Goal: Task Accomplishment & Management: Manage account settings

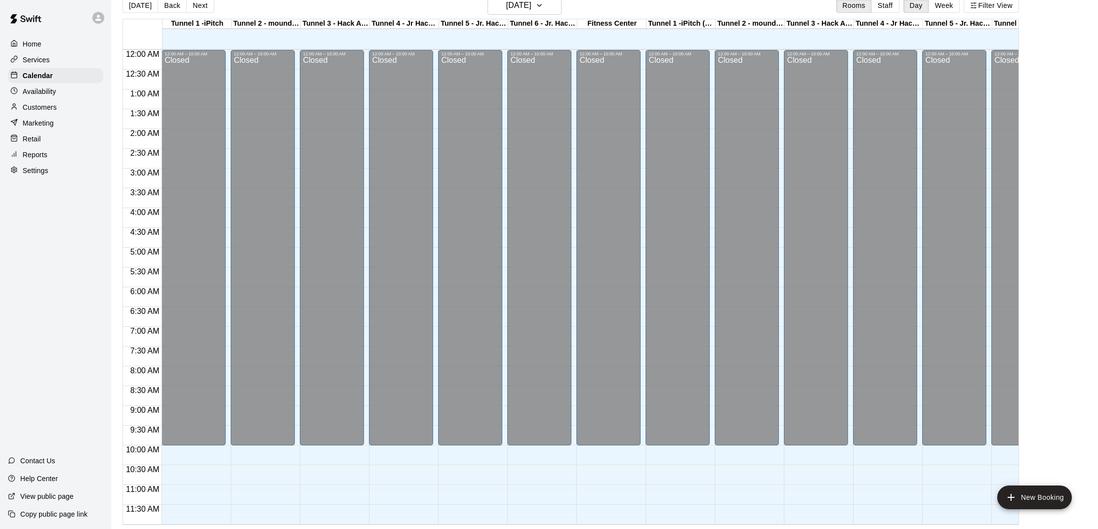
scroll to position [445, 0]
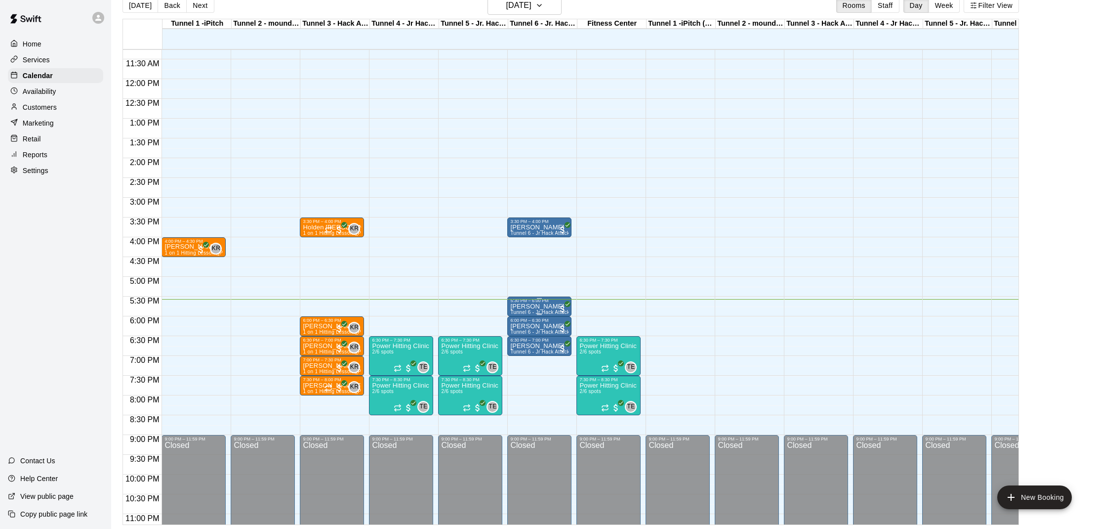
click at [538, 306] on p "[PERSON_NAME]" at bounding box center [539, 306] width 58 height 0
click at [523, 337] on img "edit" at bounding box center [520, 340] width 11 height 11
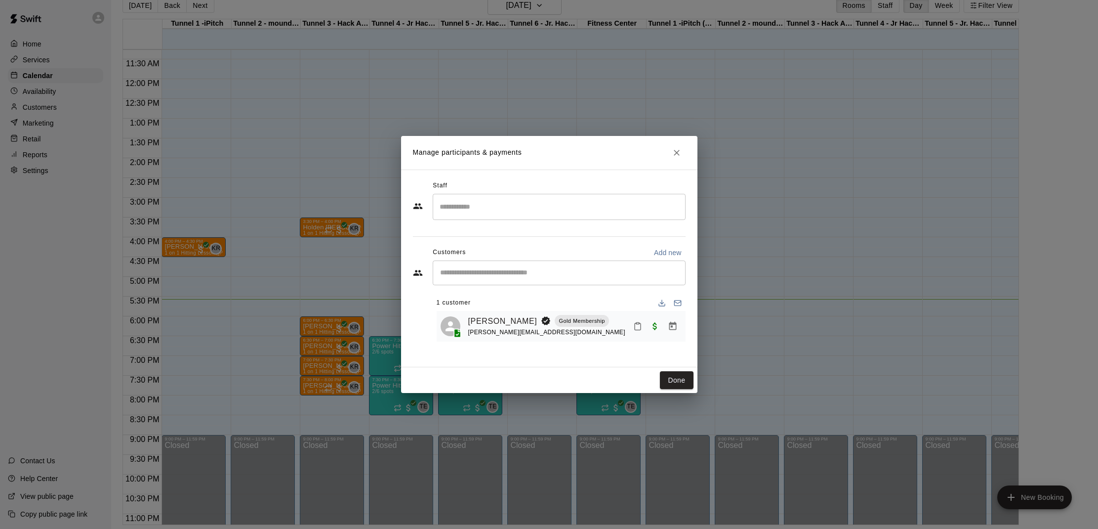
click at [635, 329] on icon "Mark attendance" at bounding box center [638, 326] width 6 height 7
click at [649, 331] on li "[PERSON_NAME] attended" at bounding box center [701, 331] width 116 height 16
click at [673, 382] on button "Done" at bounding box center [676, 380] width 33 height 18
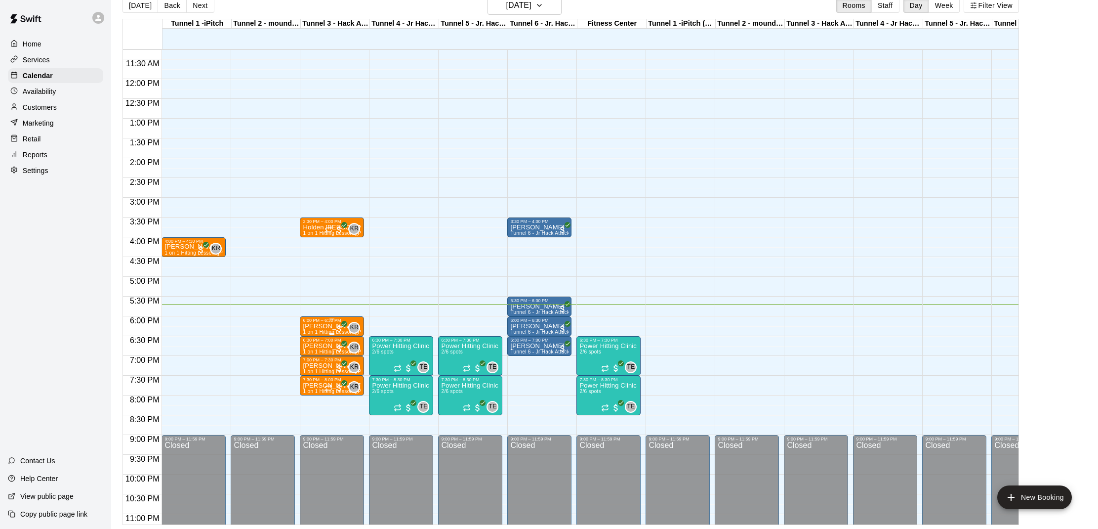
click at [324, 326] on p "[PERSON_NAME]" at bounding box center [332, 326] width 58 height 0
click at [312, 358] on img "edit" at bounding box center [313, 360] width 11 height 11
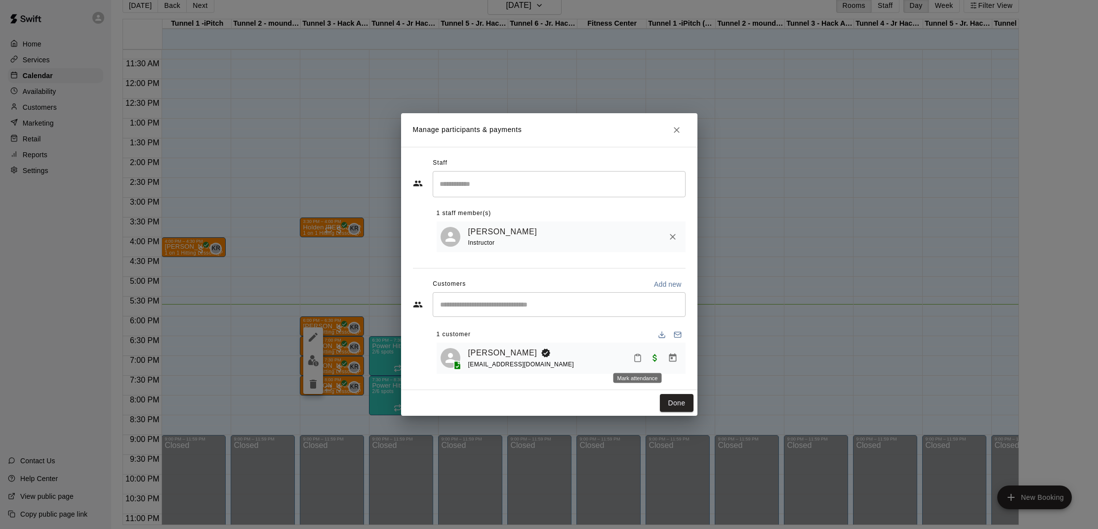
click at [636, 356] on icon "Mark attendance" at bounding box center [637, 357] width 9 height 9
click at [662, 358] on p "[PERSON_NAME] attended" at bounding box center [705, 361] width 87 height 10
click at [677, 403] on button "Done" at bounding box center [676, 403] width 33 height 18
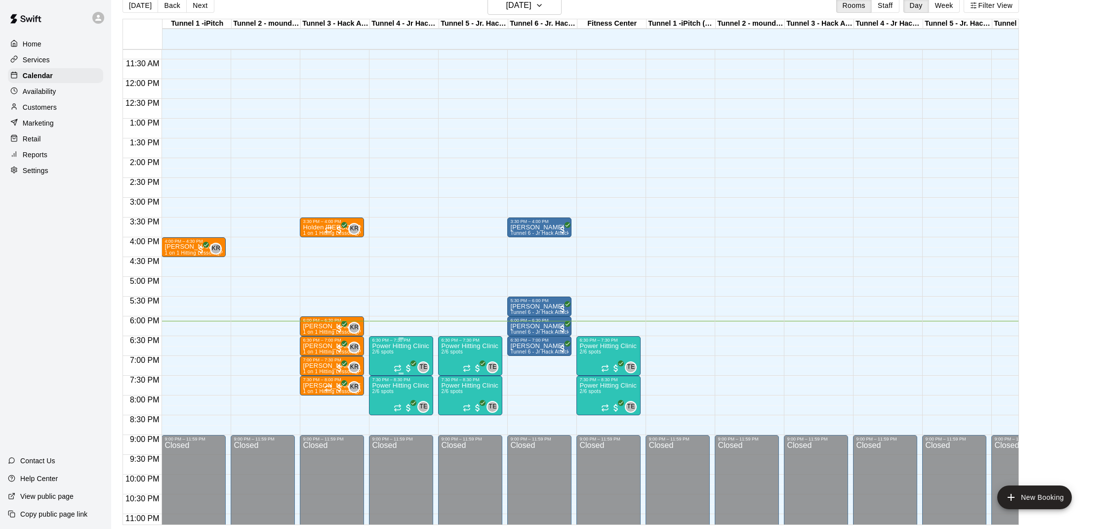
click at [383, 353] on span "2/6 spots" at bounding box center [383, 351] width 22 height 5
click at [383, 378] on img "edit" at bounding box center [382, 383] width 11 height 11
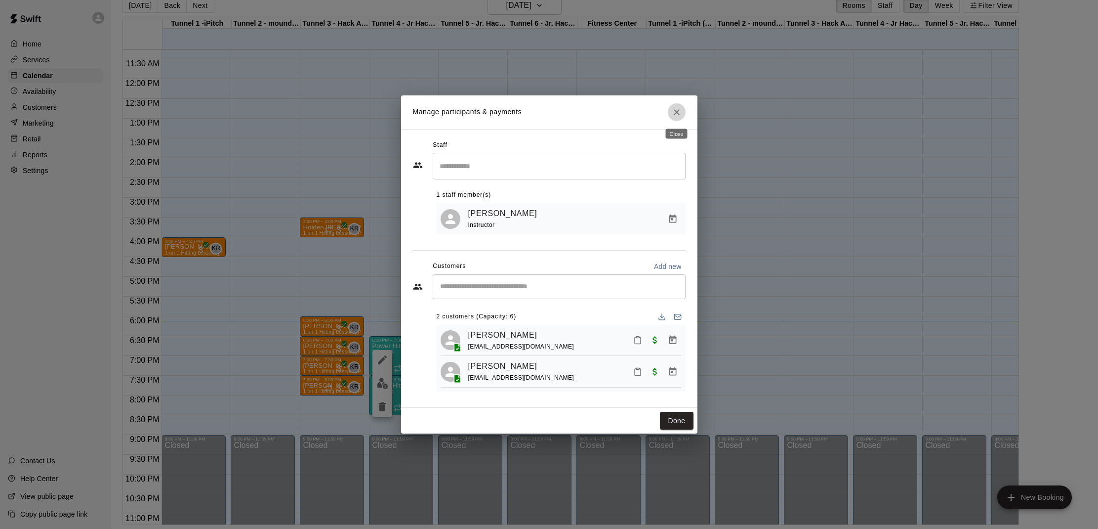
click at [675, 114] on icon "Close" at bounding box center [677, 112] width 6 height 6
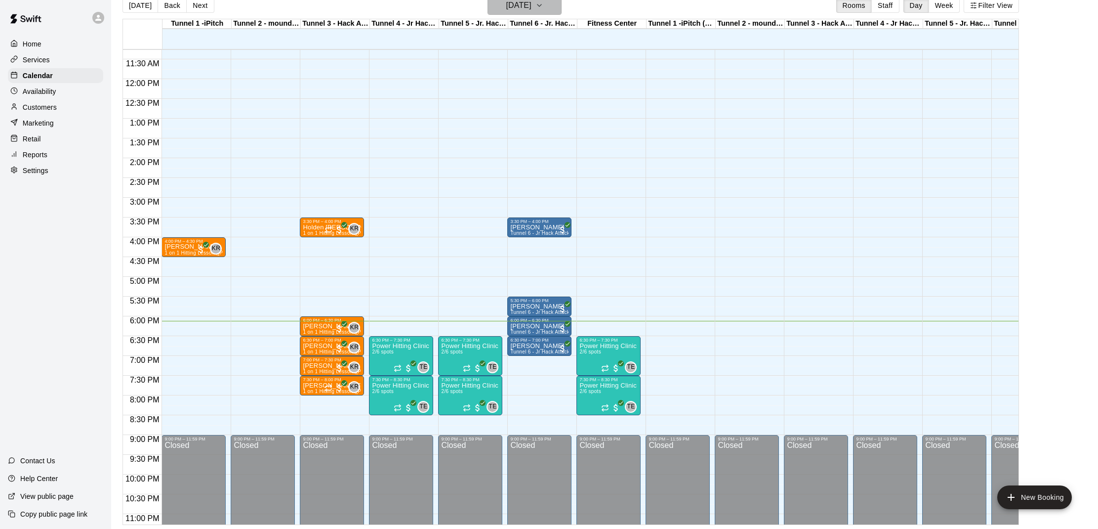
click at [520, 12] on h6 "[DATE]" at bounding box center [518, 6] width 25 height 14
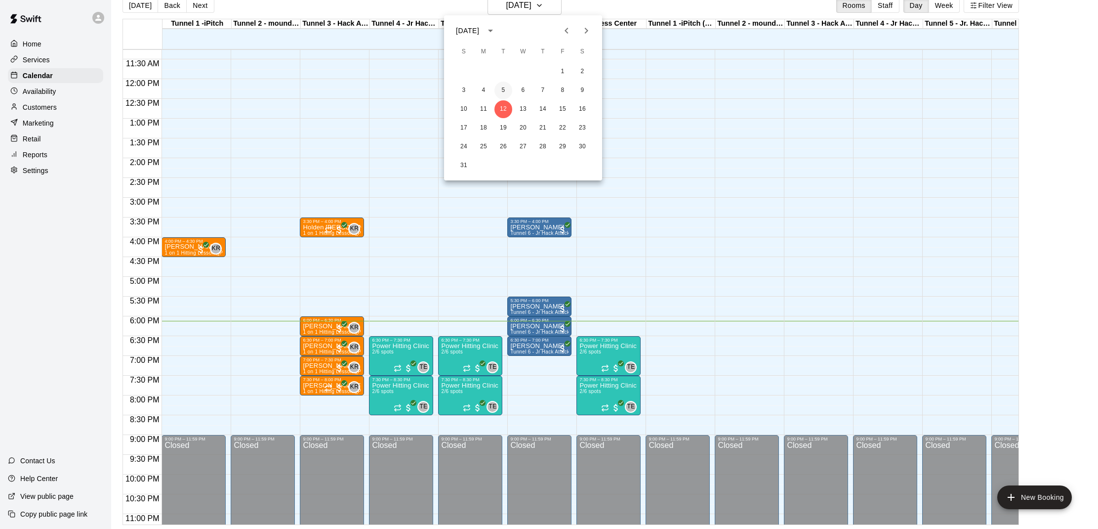
click at [504, 84] on button "5" at bounding box center [504, 91] width 18 height 18
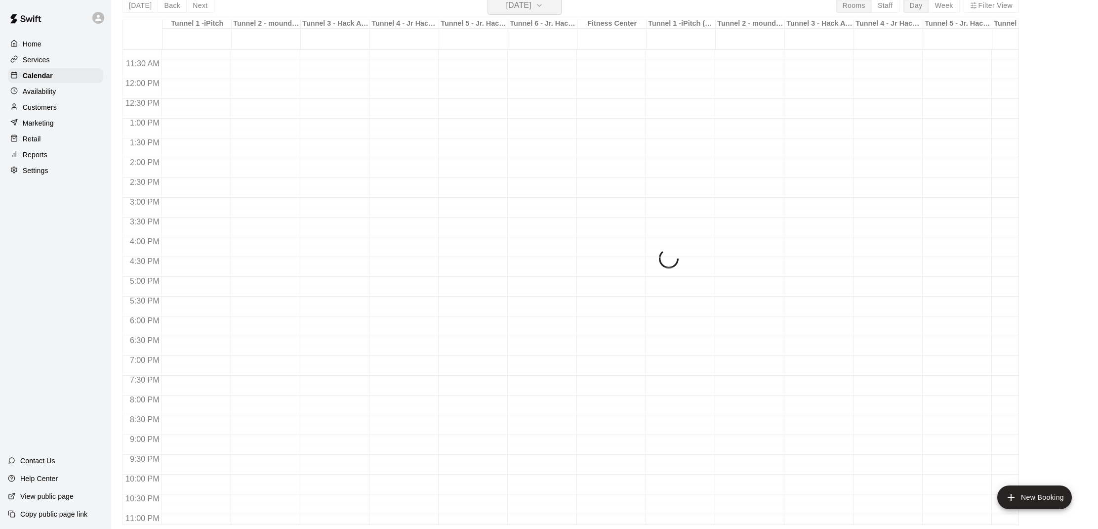
scroll to position [12, 0]
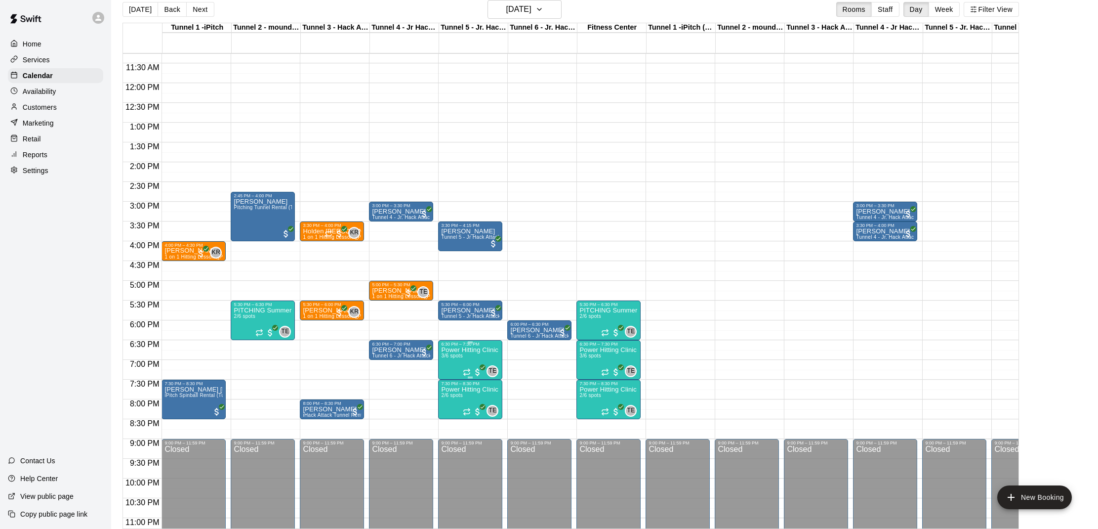
click at [470, 350] on p "Power Hitting Clinic (ages [DEMOGRAPHIC_DATA])" at bounding box center [470, 350] width 58 height 0
click at [451, 382] on img "edit" at bounding box center [451, 384] width 11 height 11
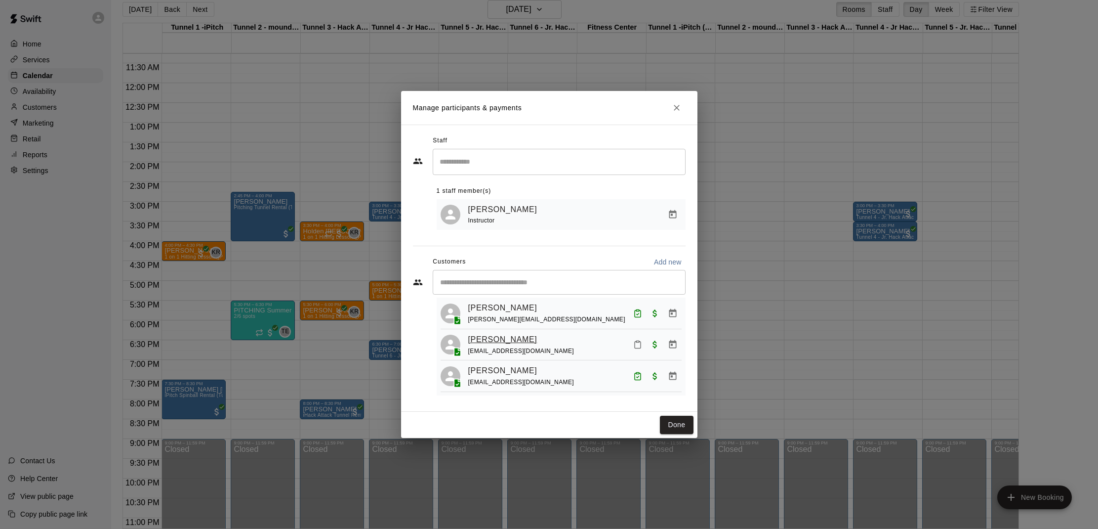
scroll to position [22, 0]
click at [682, 109] on button "Close" at bounding box center [677, 108] width 18 height 18
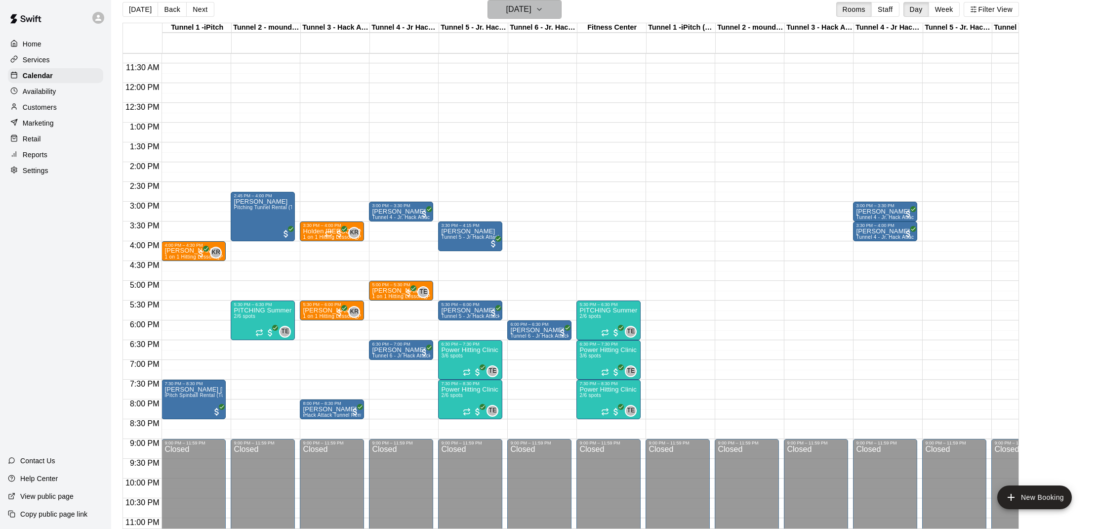
click at [544, 12] on icon "button" at bounding box center [540, 9] width 8 height 12
click at [500, 112] on button "12" at bounding box center [504, 113] width 18 height 18
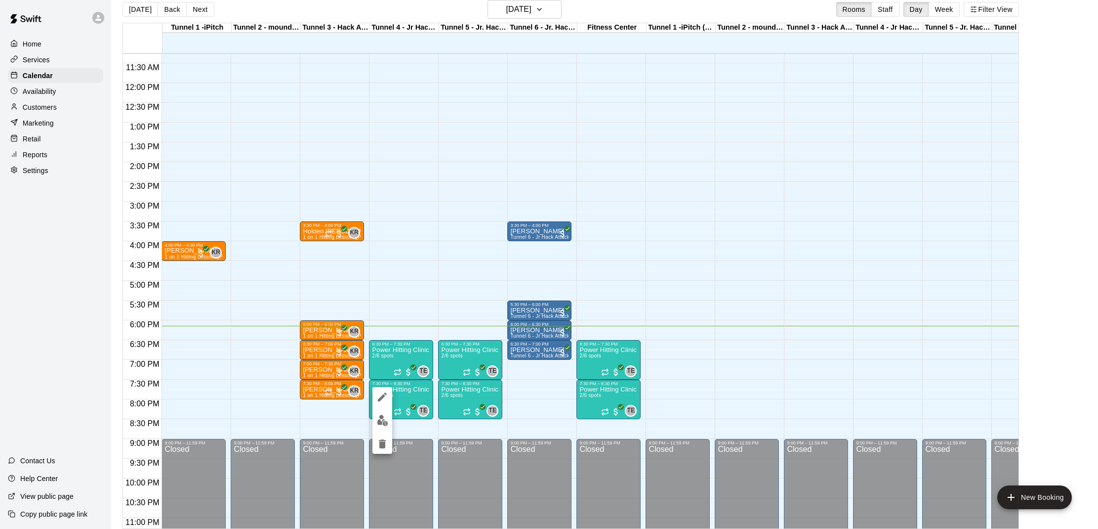
click at [385, 418] on img "edit" at bounding box center [382, 420] width 11 height 11
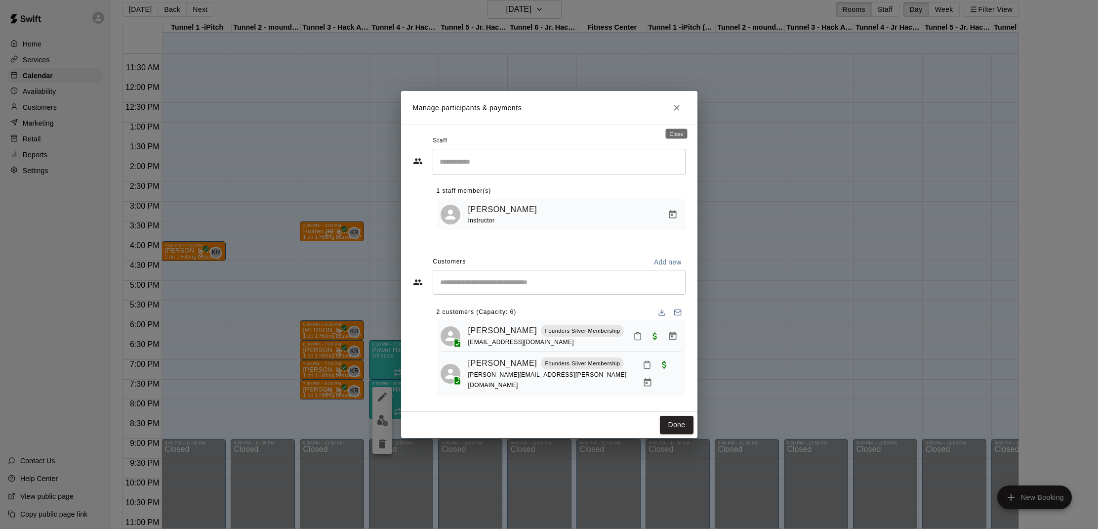
click at [677, 113] on icon "Close" at bounding box center [677, 108] width 10 height 10
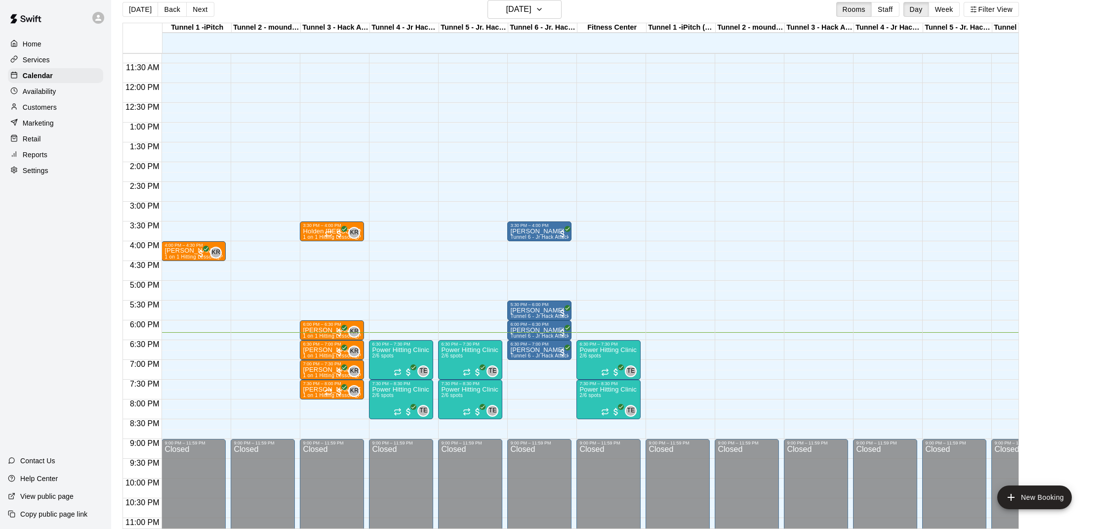
scroll to position [16, 0]
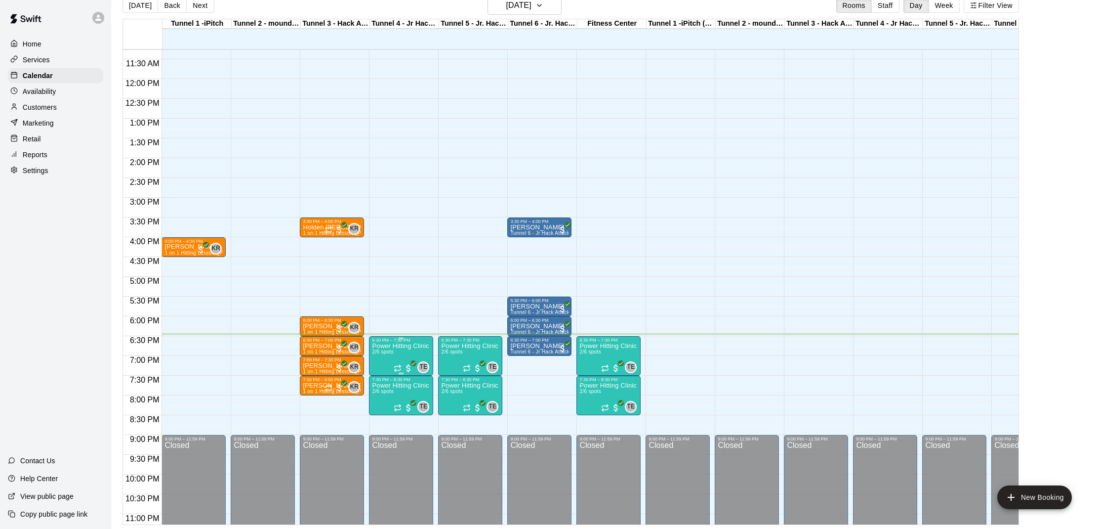
click at [396, 346] on p "Power Hitting Clinic (ages [DEMOGRAPHIC_DATA])" at bounding box center [401, 346] width 58 height 0
click at [384, 382] on img "edit" at bounding box center [382, 380] width 11 height 11
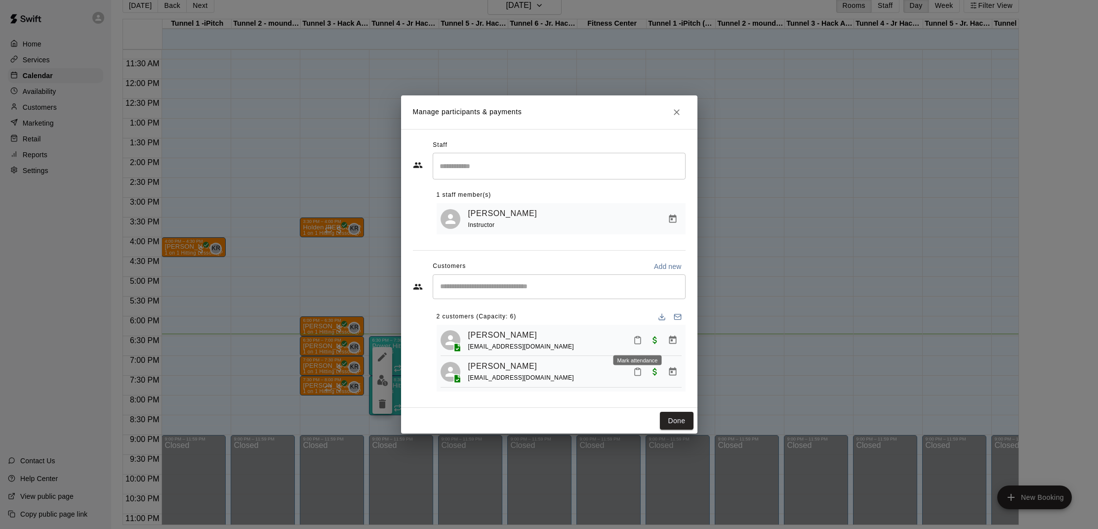
click at [634, 343] on icon "Mark attendance" at bounding box center [637, 340] width 9 height 9
click at [662, 346] on p "[PERSON_NAME] attended" at bounding box center [705, 343] width 87 height 10
click at [646, 367] on span "Waived payment" at bounding box center [655, 371] width 18 height 8
click at [635, 367] on icon "Mark attendance" at bounding box center [637, 371] width 9 height 9
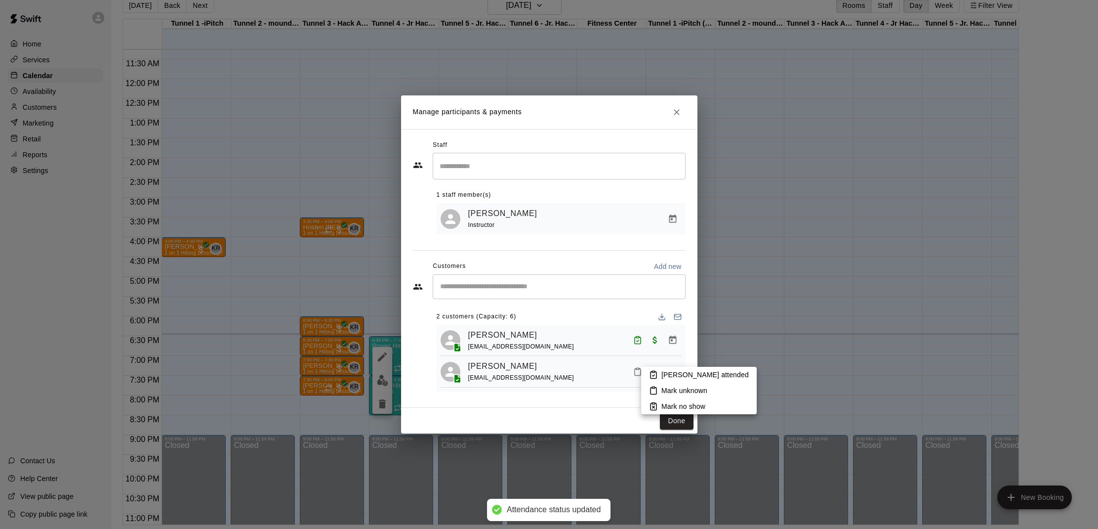
click at [670, 369] on li "[PERSON_NAME] attended" at bounding box center [699, 375] width 116 height 16
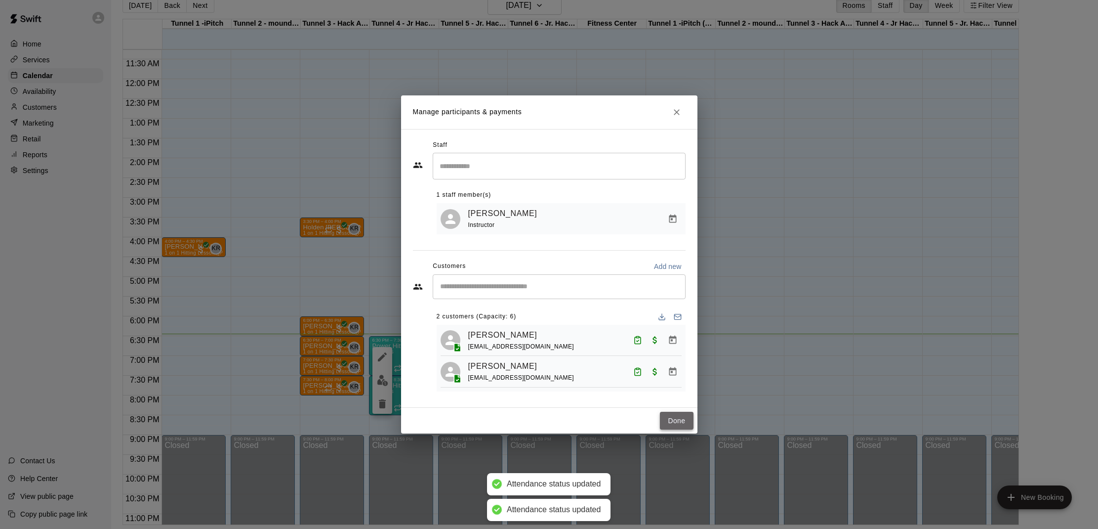
click at [677, 415] on button "Done" at bounding box center [676, 421] width 33 height 18
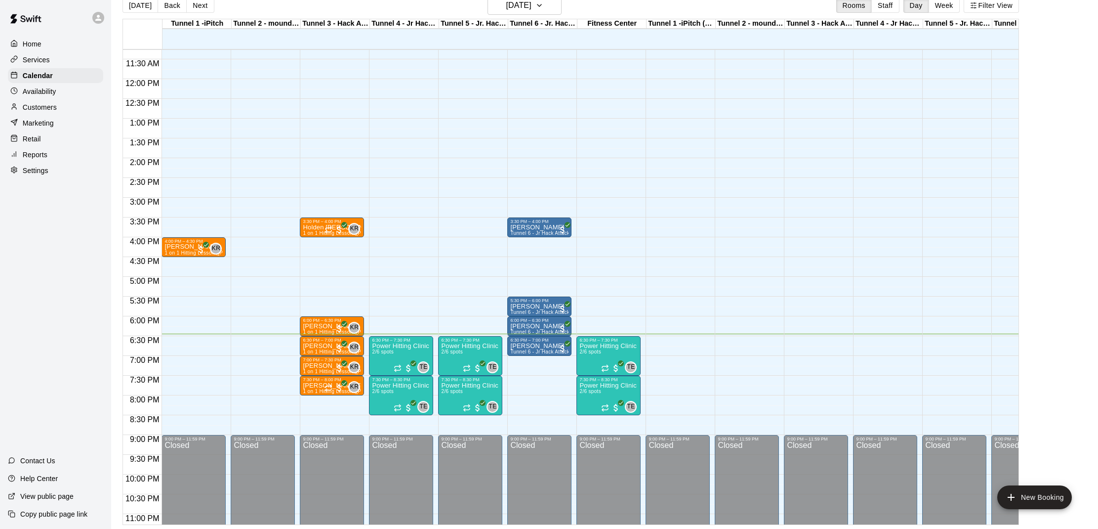
scroll to position [447, 0]
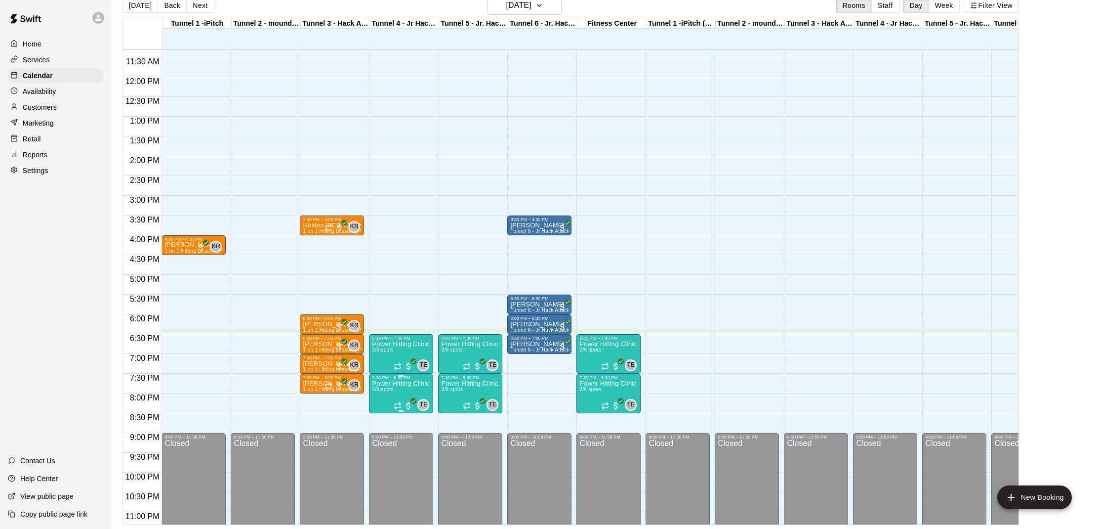
click at [381, 408] on button "edit" at bounding box center [383, 414] width 20 height 19
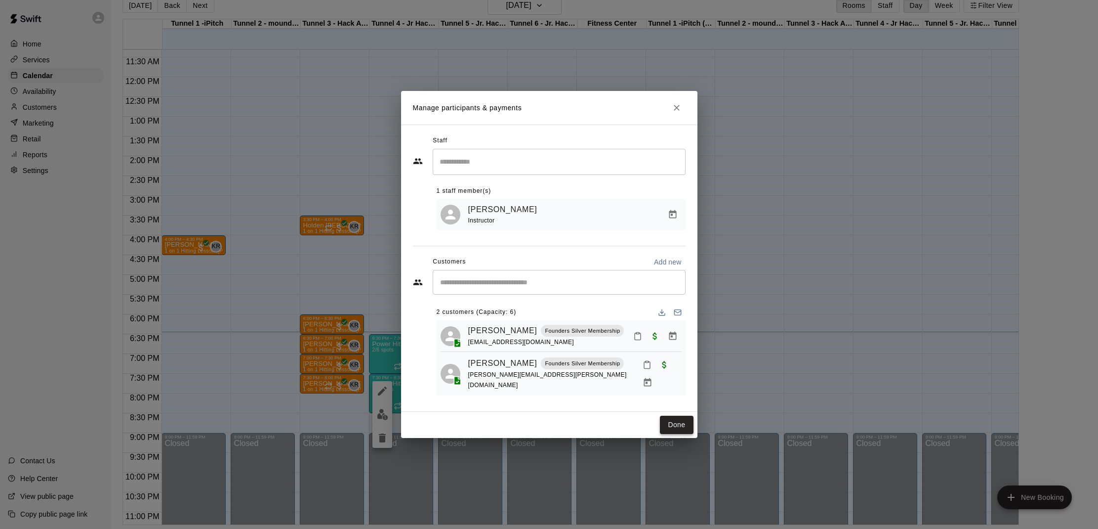
click at [670, 416] on button "Done" at bounding box center [676, 425] width 33 height 18
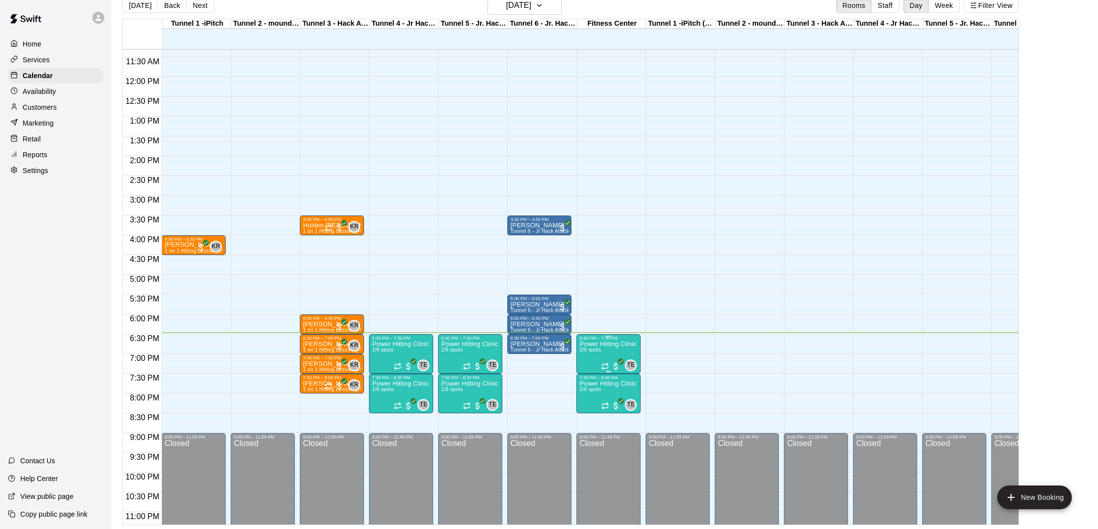
click at [610, 340] on div "6:30 PM – 7:30 PM" at bounding box center [609, 338] width 58 height 5
click at [592, 372] on img "edit" at bounding box center [590, 369] width 11 height 11
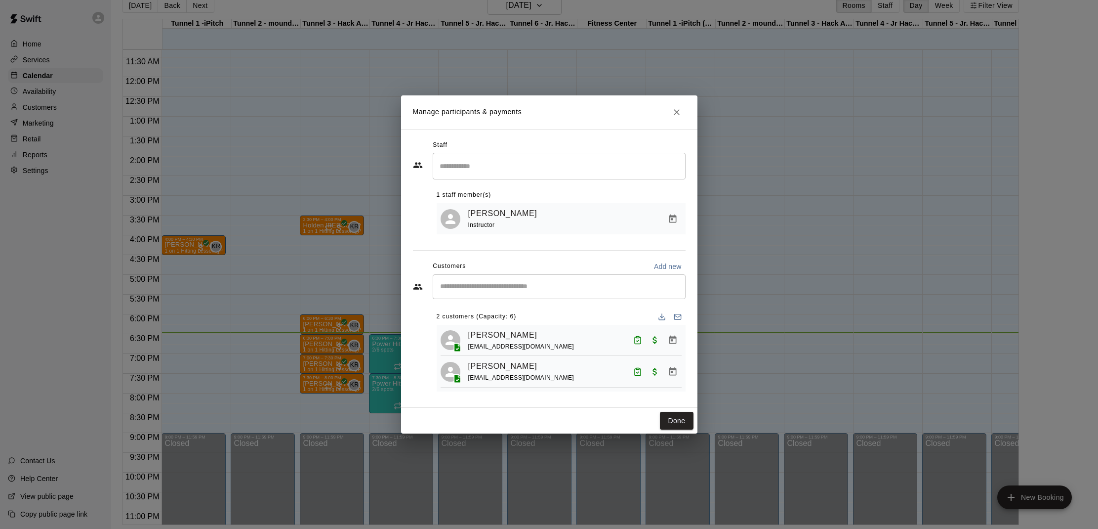
click at [670, 409] on div "Done" at bounding box center [549, 421] width 296 height 26
click at [674, 417] on button "Done" at bounding box center [676, 421] width 33 height 18
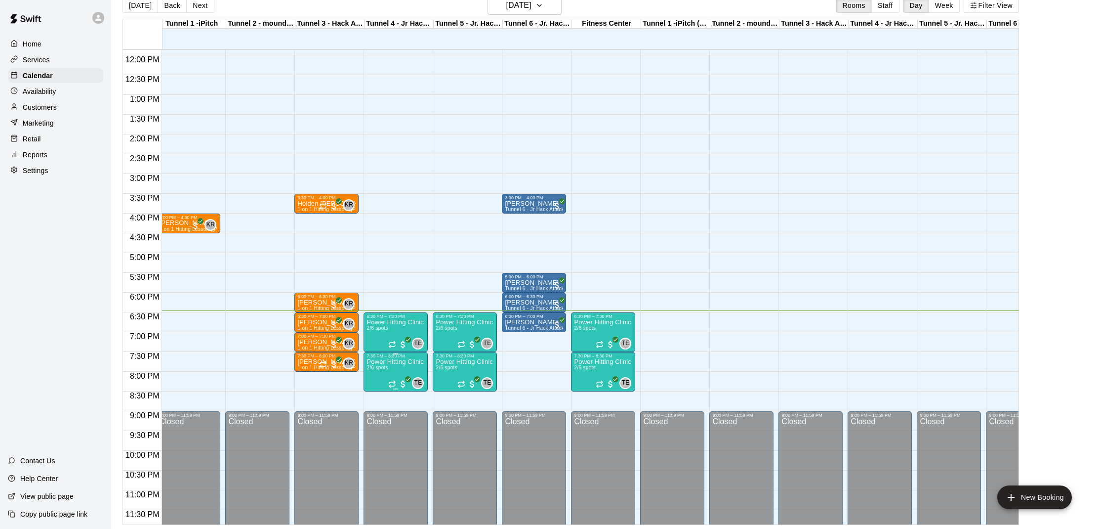
scroll to position [0, 7]
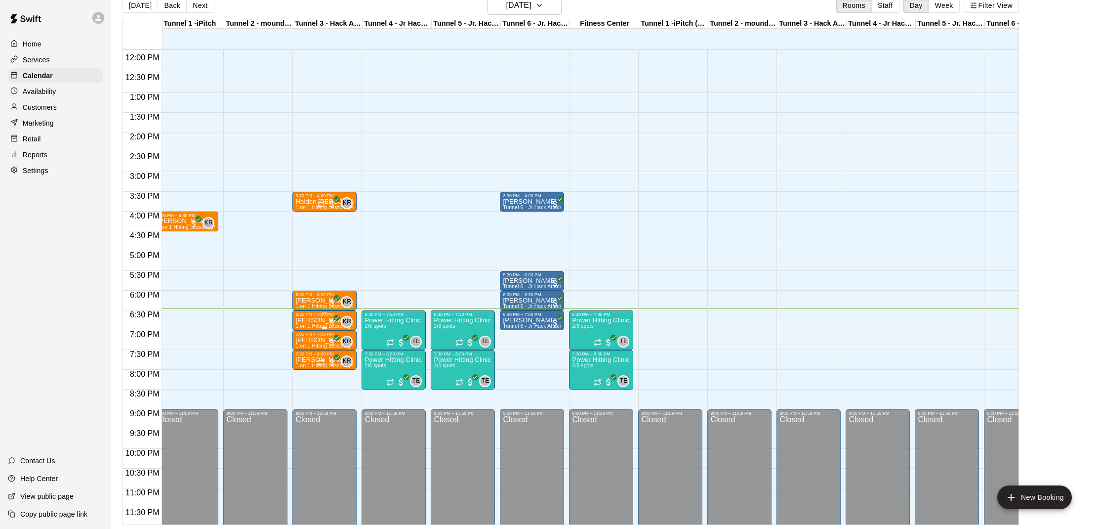
click at [302, 320] on p "[PERSON_NAME]" at bounding box center [324, 320] width 58 height 0
click at [307, 354] on img "edit" at bounding box center [305, 354] width 11 height 11
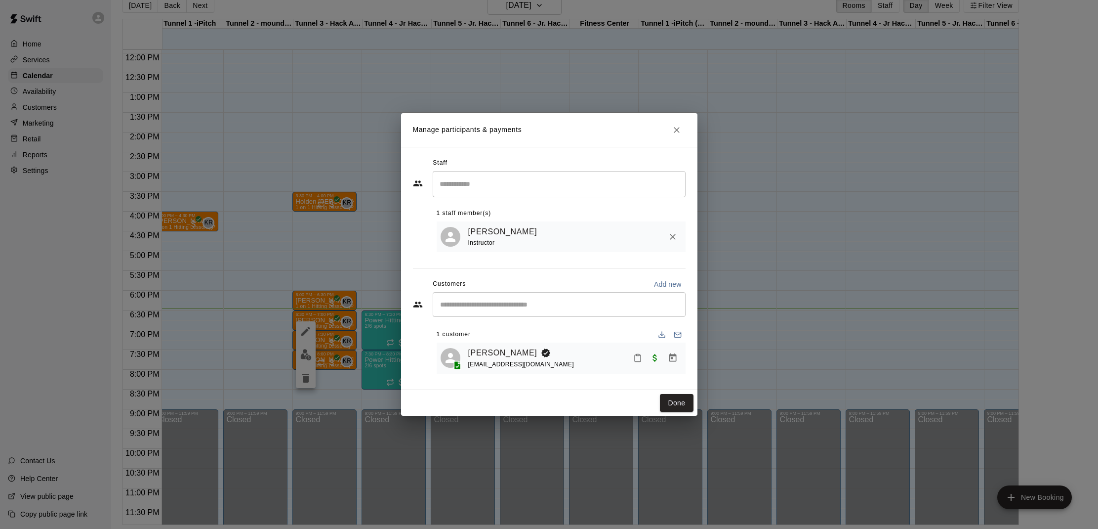
click at [637, 355] on icon "Mark attendance" at bounding box center [637, 357] width 9 height 9
drag, startPoint x: 678, startPoint y: 360, endPoint x: 680, endPoint y: 391, distance: 31.2
click at [678, 360] on p "[PERSON_NAME] attended" at bounding box center [705, 361] width 87 height 10
click at [673, 402] on button "Done" at bounding box center [676, 403] width 33 height 18
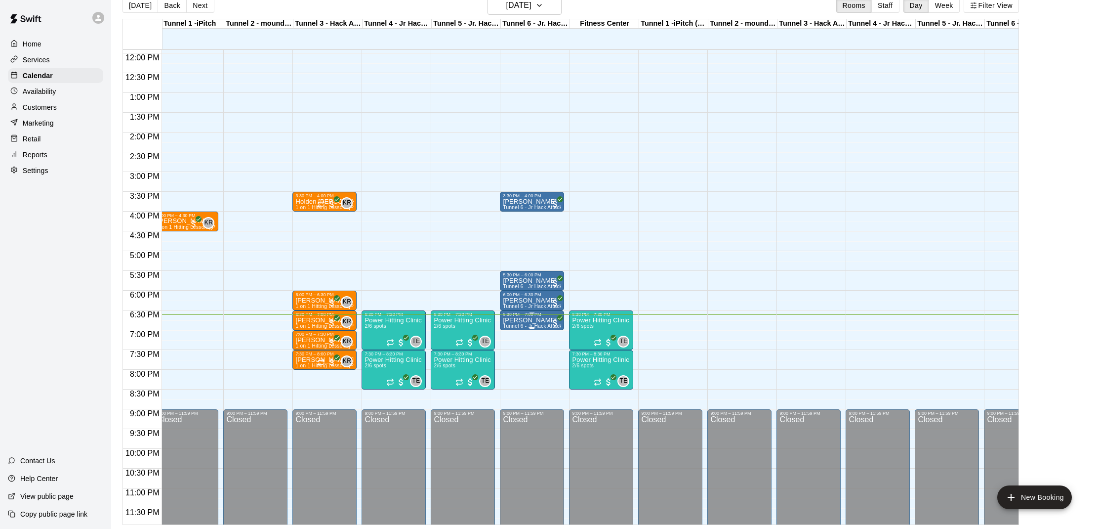
click at [521, 320] on p "[PERSON_NAME]" at bounding box center [532, 320] width 58 height 0
click at [506, 358] on button "edit" at bounding box center [514, 354] width 20 height 19
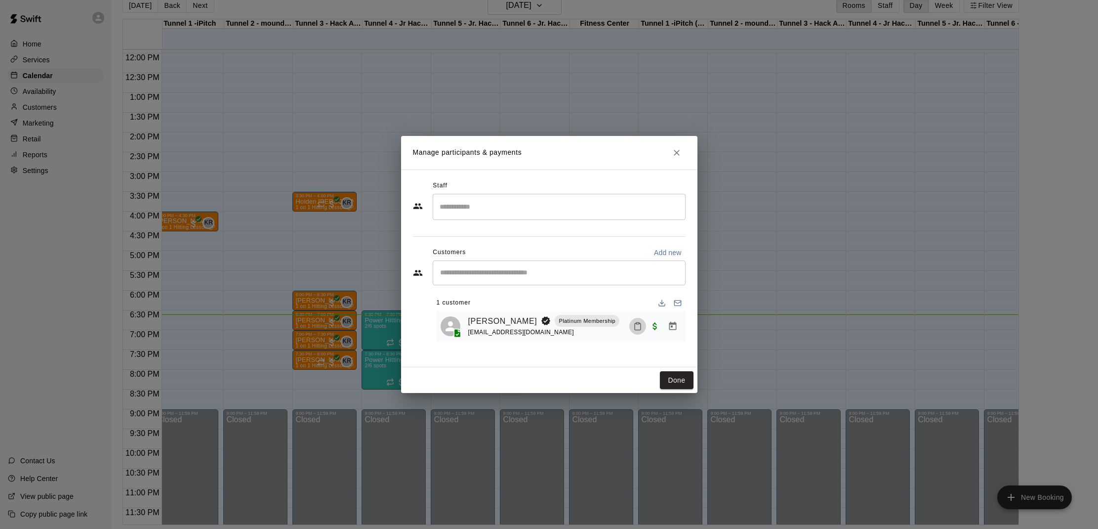
click at [640, 329] on icon "Mark attendance" at bounding box center [638, 326] width 6 height 7
drag, startPoint x: 693, startPoint y: 333, endPoint x: 694, endPoint y: 339, distance: 6.9
click at [693, 333] on p "[PERSON_NAME] attended" at bounding box center [706, 331] width 87 height 10
click at [670, 386] on button "Done" at bounding box center [676, 380] width 33 height 18
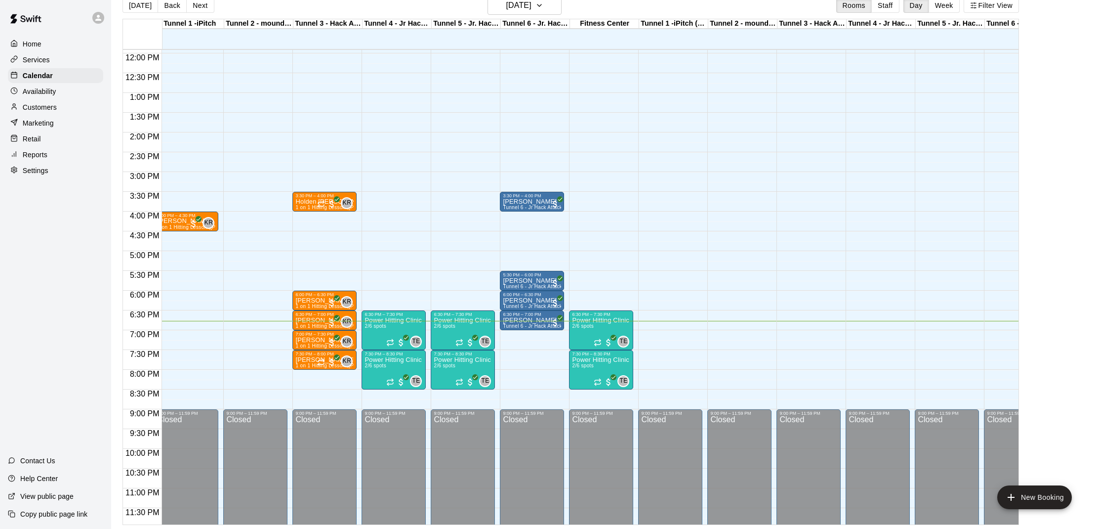
click at [79, 325] on div "Home Services Calendar Availability Customers Marketing Retail Reports Settings…" at bounding box center [55, 264] width 111 height 529
click at [443, 351] on img "edit" at bounding box center [444, 350] width 11 height 11
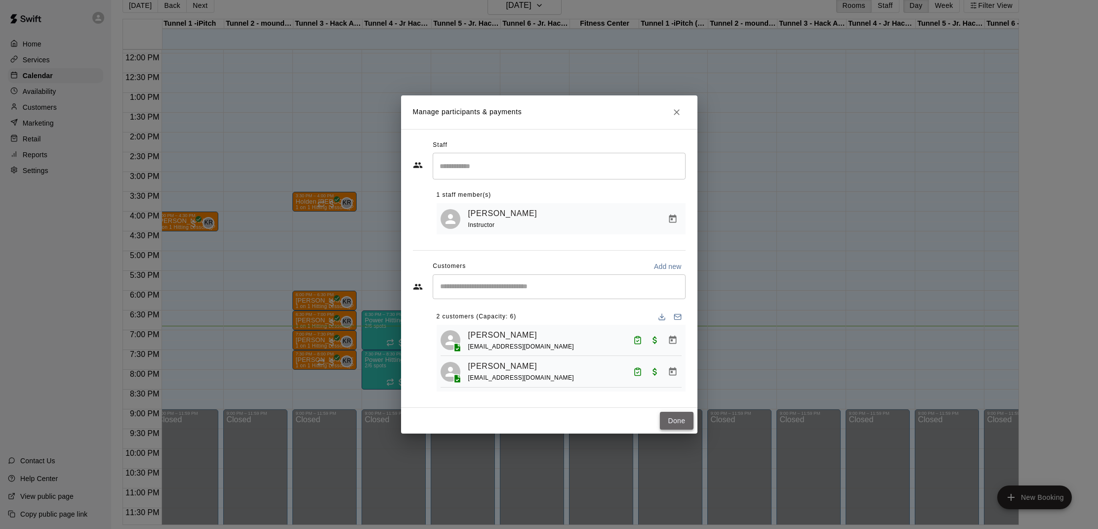
click at [677, 414] on button "Done" at bounding box center [676, 421] width 33 height 18
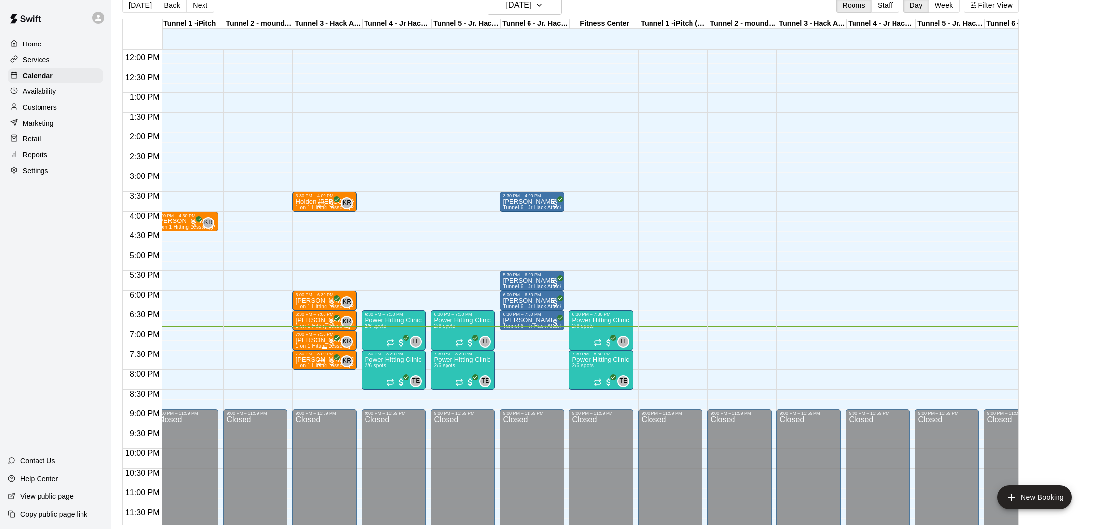
click at [304, 340] on p "[PERSON_NAME]" at bounding box center [324, 340] width 58 height 0
click at [300, 375] on img "edit" at bounding box center [305, 374] width 11 height 11
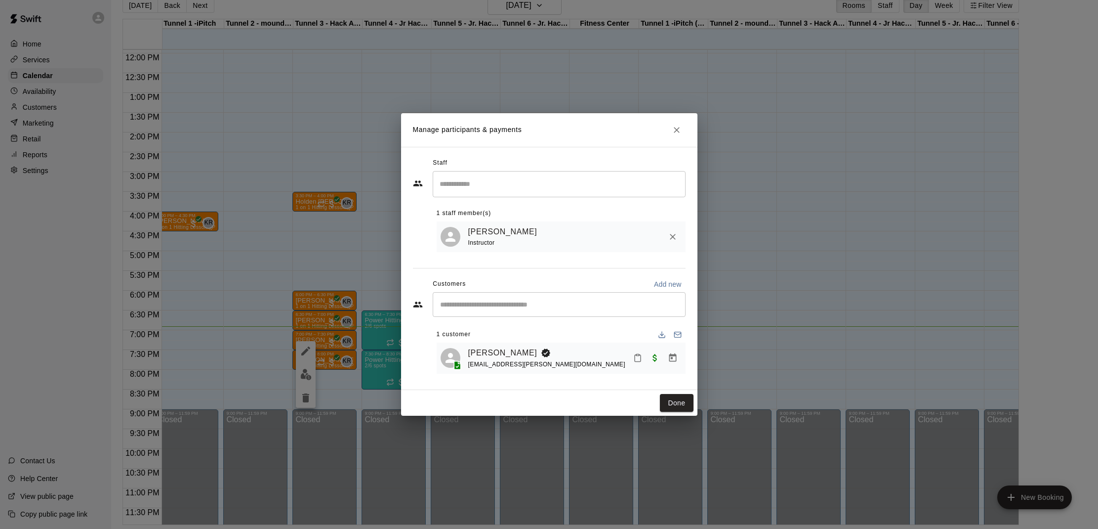
click at [633, 355] on icon "Mark attendance" at bounding box center [637, 357] width 9 height 9
drag, startPoint x: 684, startPoint y: 360, endPoint x: 685, endPoint y: 368, distance: 8.0
click at [684, 361] on p "[PERSON_NAME] attended" at bounding box center [705, 361] width 87 height 10
click at [677, 404] on button "Done" at bounding box center [676, 403] width 33 height 18
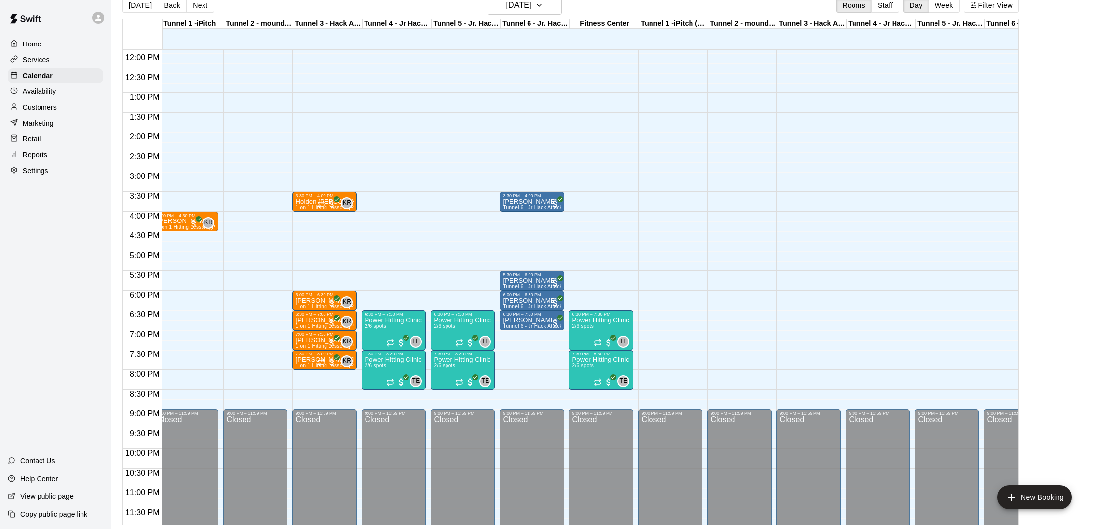
scroll to position [15, 0]
drag, startPoint x: 165, startPoint y: 335, endPoint x: 168, endPoint y: 348, distance: 13.6
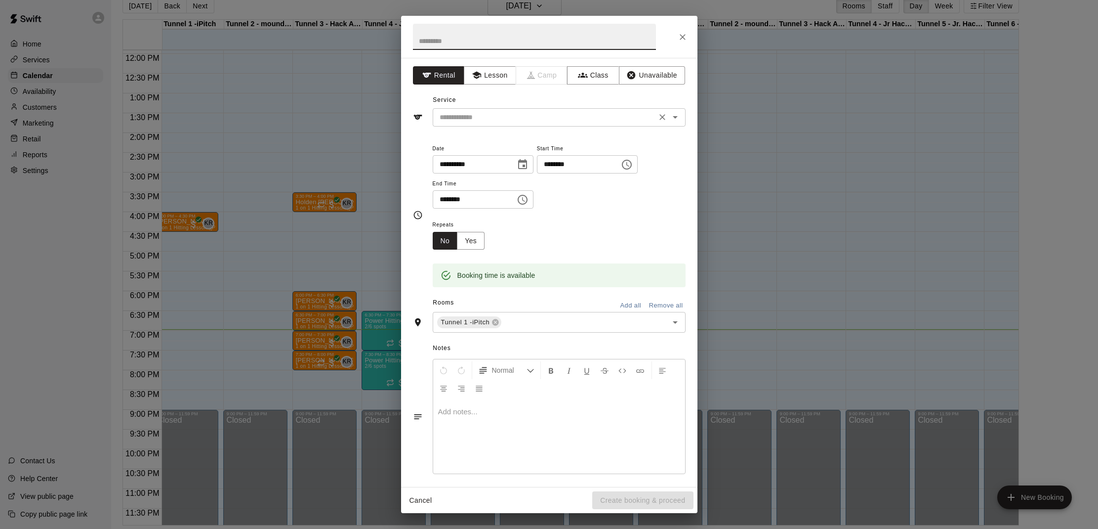
click at [492, 110] on div "​" at bounding box center [559, 117] width 253 height 18
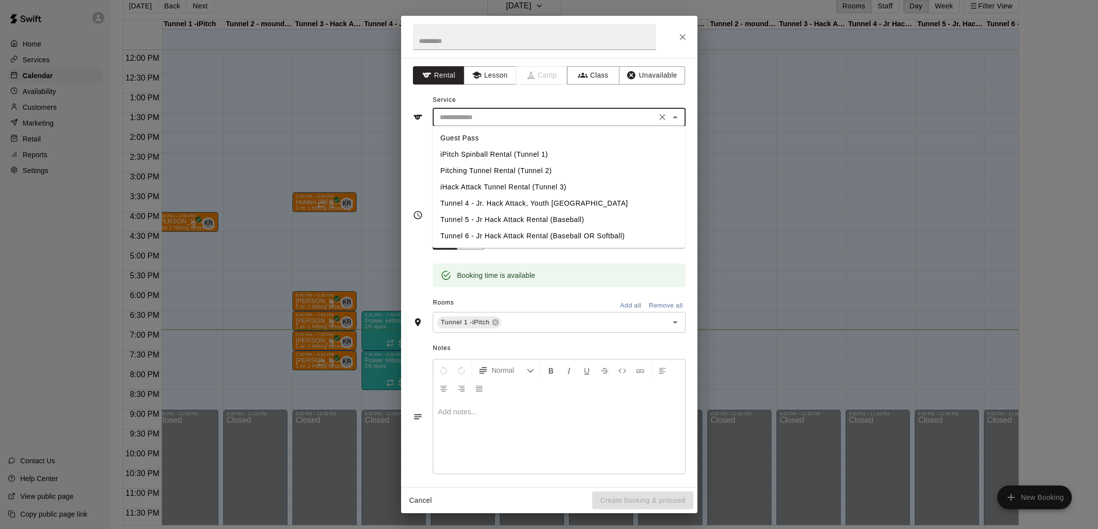
drag, startPoint x: 488, startPoint y: 156, endPoint x: 498, endPoint y: 173, distance: 19.5
click at [488, 156] on li "iPitch Spinball Rental (Tunnel 1)" at bounding box center [559, 154] width 253 height 16
type input "**********"
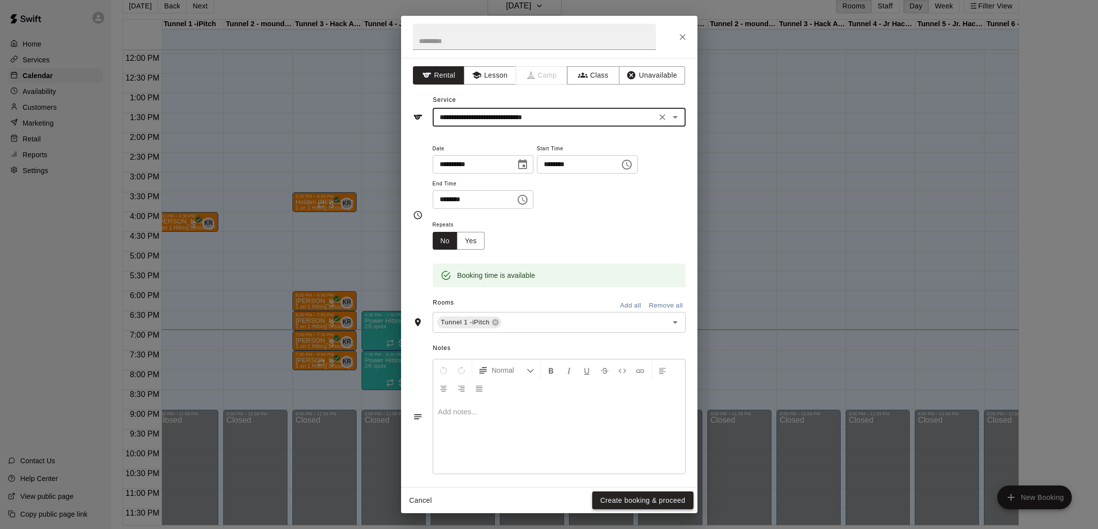
click at [635, 495] on button "Create booking & proceed" at bounding box center [642, 500] width 101 height 18
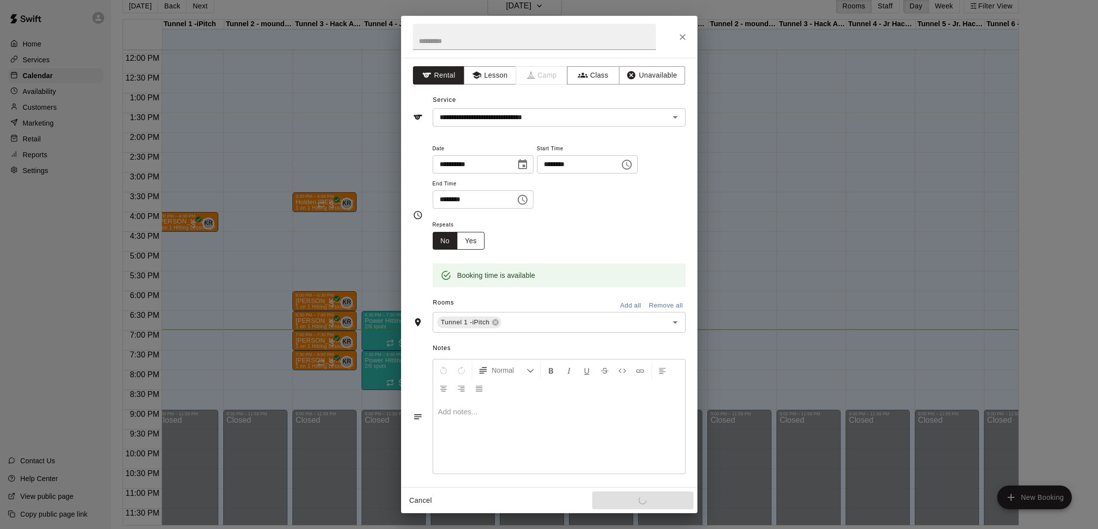
scroll to position [0, 0]
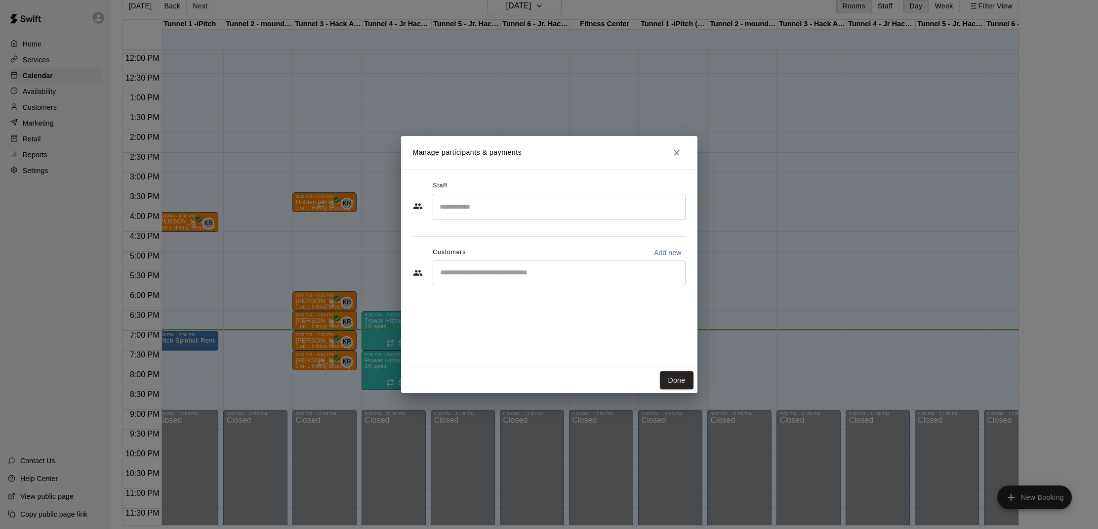
click at [505, 273] on input "Start typing to search customers..." at bounding box center [559, 273] width 244 height 10
type input "*****"
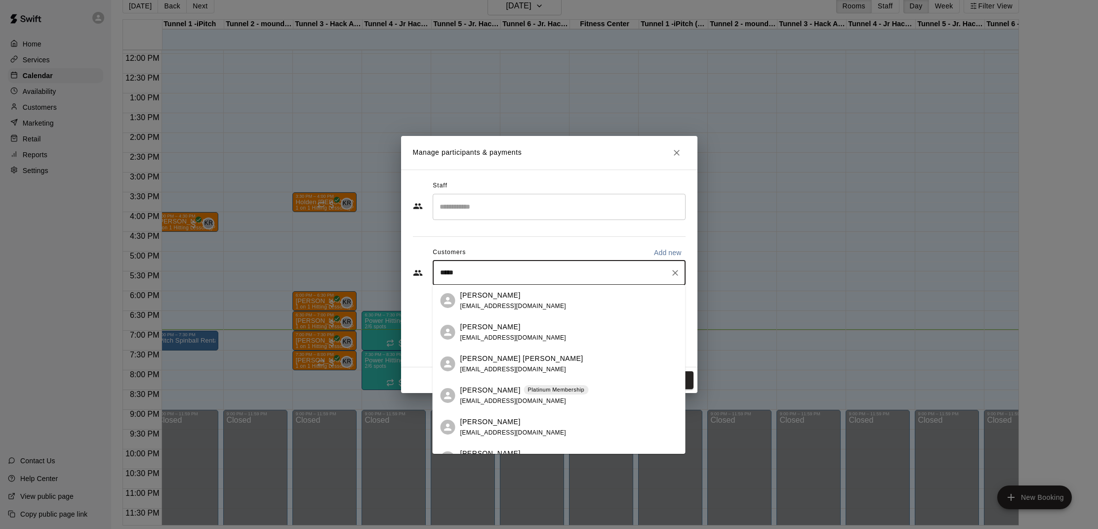
click at [524, 394] on div "Platinum Membership" at bounding box center [556, 390] width 65 height 10
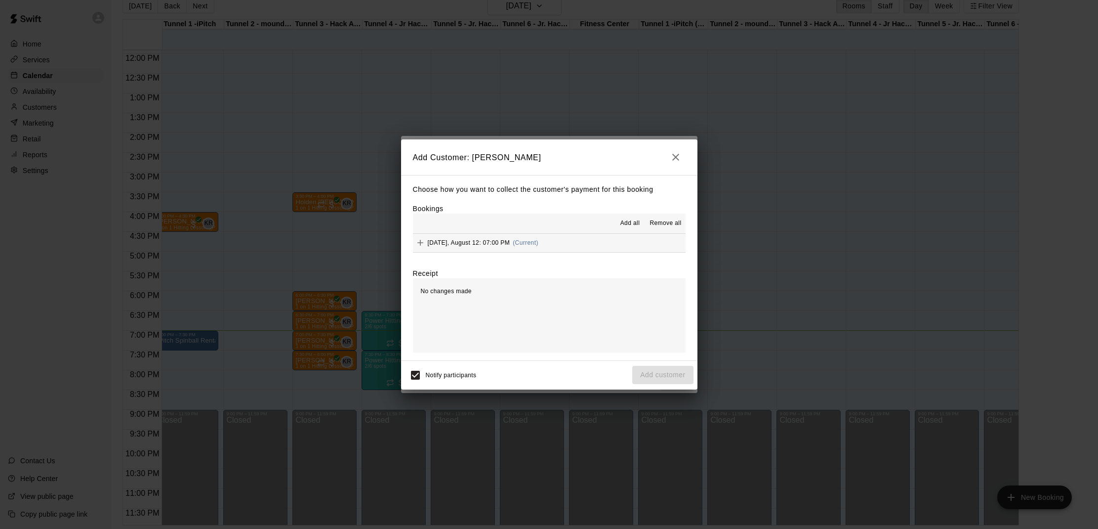
click at [627, 224] on span "Add all" at bounding box center [631, 223] width 20 height 10
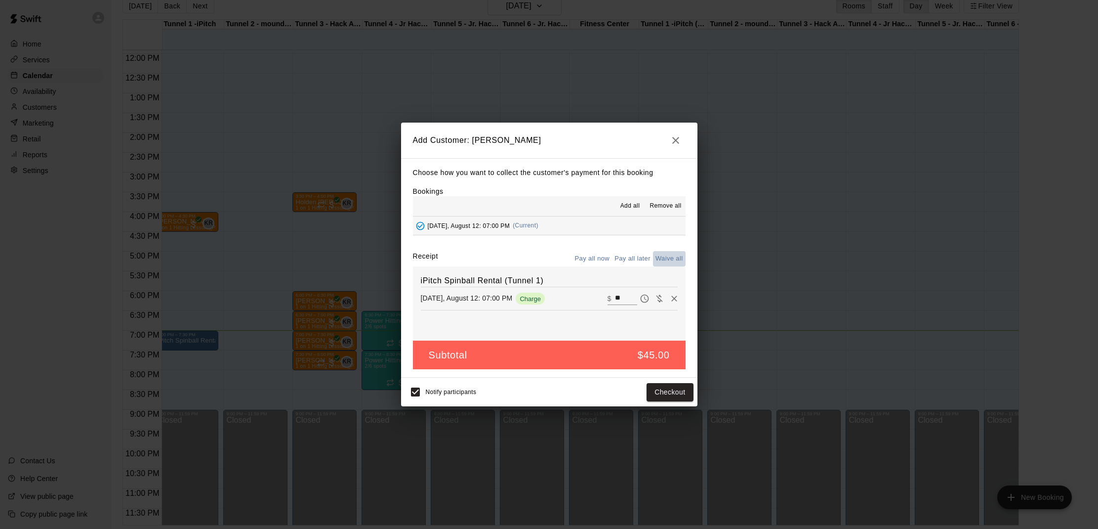
click at [666, 261] on button "Waive all" at bounding box center [669, 258] width 33 height 15
type input "*"
click at [650, 395] on button "Add customer" at bounding box center [662, 392] width 61 height 18
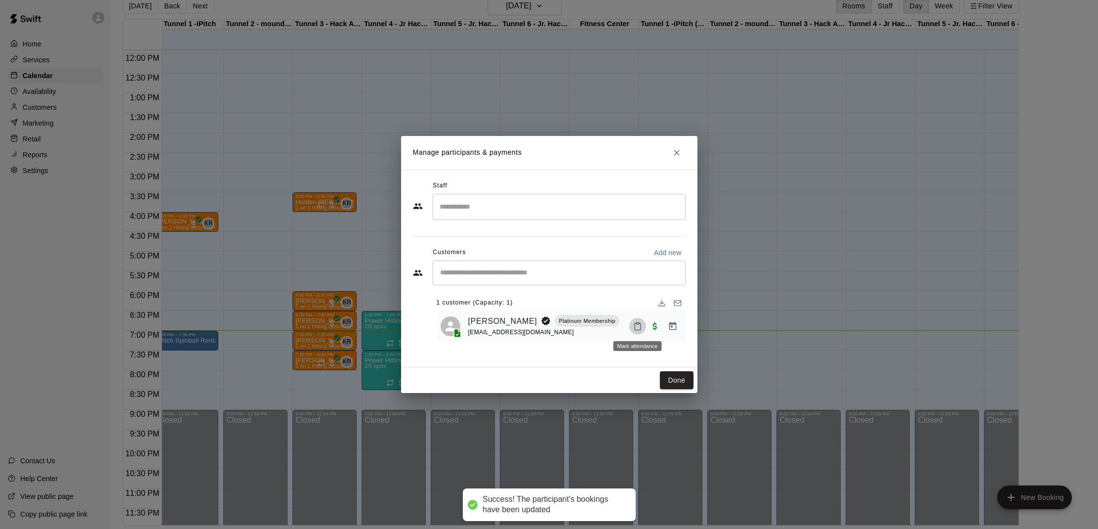
click at [635, 325] on icon "Mark attendance" at bounding box center [638, 326] width 6 height 7
drag, startPoint x: 689, startPoint y: 334, endPoint x: 692, endPoint y: 339, distance: 6.2
click at [689, 334] on p "[PERSON_NAME] attended" at bounding box center [706, 331] width 87 height 10
click at [673, 381] on button "Done" at bounding box center [676, 380] width 33 height 18
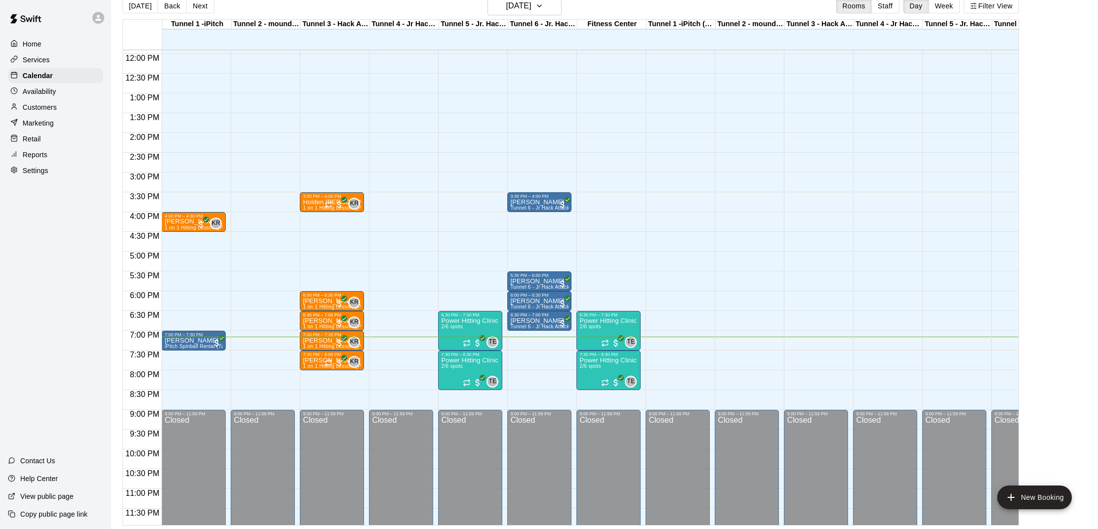
scroll to position [471, 0]
click at [64, 289] on div "Home Services Calendar Availability Customers Marketing Retail Reports Settings…" at bounding box center [55, 264] width 111 height 529
click at [309, 360] on p "[PERSON_NAME] [PERSON_NAME]" at bounding box center [332, 360] width 58 height 0
click at [312, 392] on img "edit" at bounding box center [313, 394] width 11 height 11
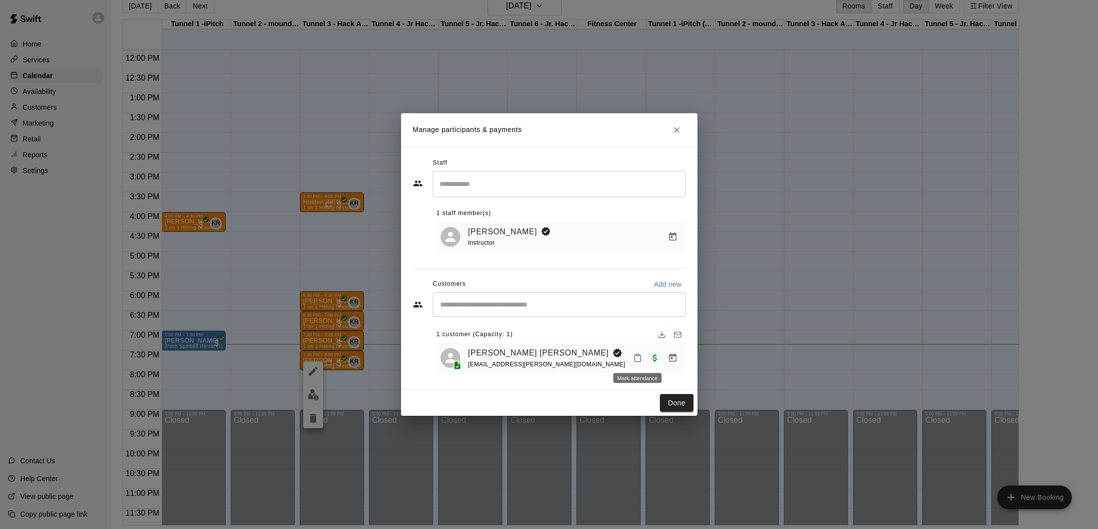
click at [636, 352] on button "Mark attendance" at bounding box center [638, 357] width 17 height 17
click at [690, 354] on p "[PERSON_NAME] attended" at bounding box center [701, 357] width 87 height 10
click at [672, 399] on button "Done" at bounding box center [676, 403] width 33 height 18
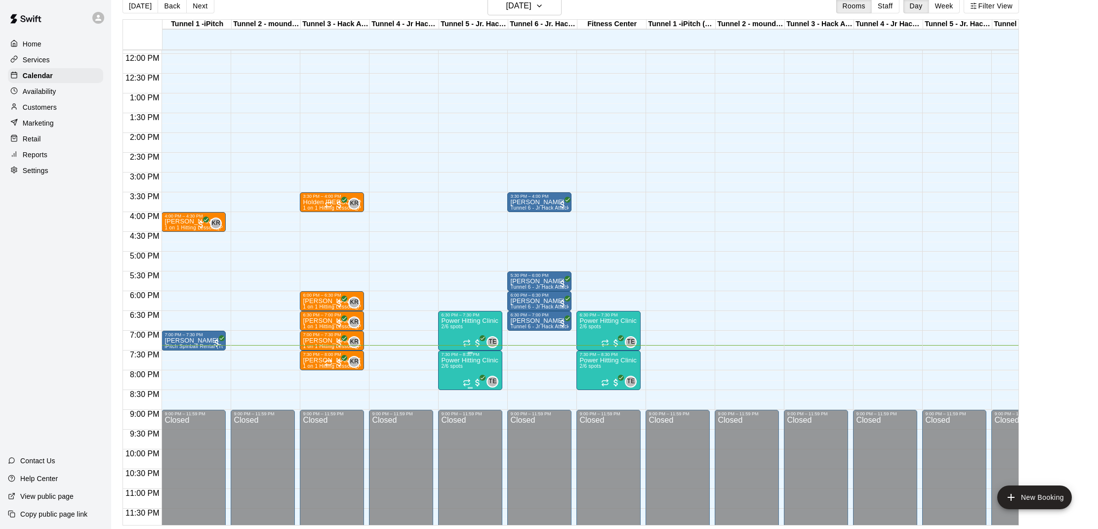
click at [478, 360] on p "Power Hitting Clinic (ages [DEMOGRAPHIC_DATA])" at bounding box center [470, 360] width 58 height 0
click at [447, 392] on img "edit" at bounding box center [451, 394] width 11 height 11
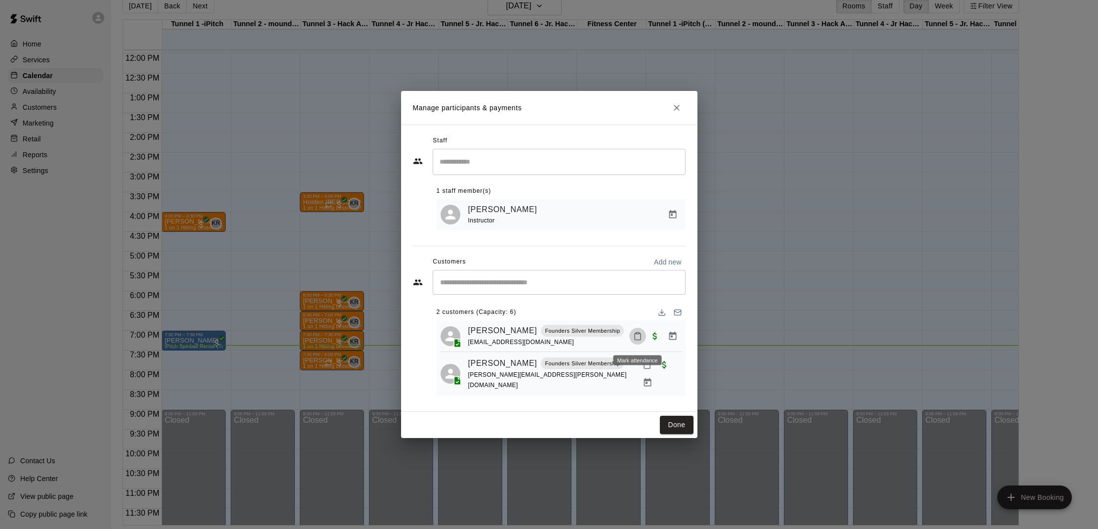
click at [633, 340] on icon "Mark attendance" at bounding box center [637, 336] width 9 height 9
click at [654, 342] on icon at bounding box center [653, 343] width 9 height 9
click at [643, 369] on icon "Mark attendance" at bounding box center [647, 364] width 9 height 9
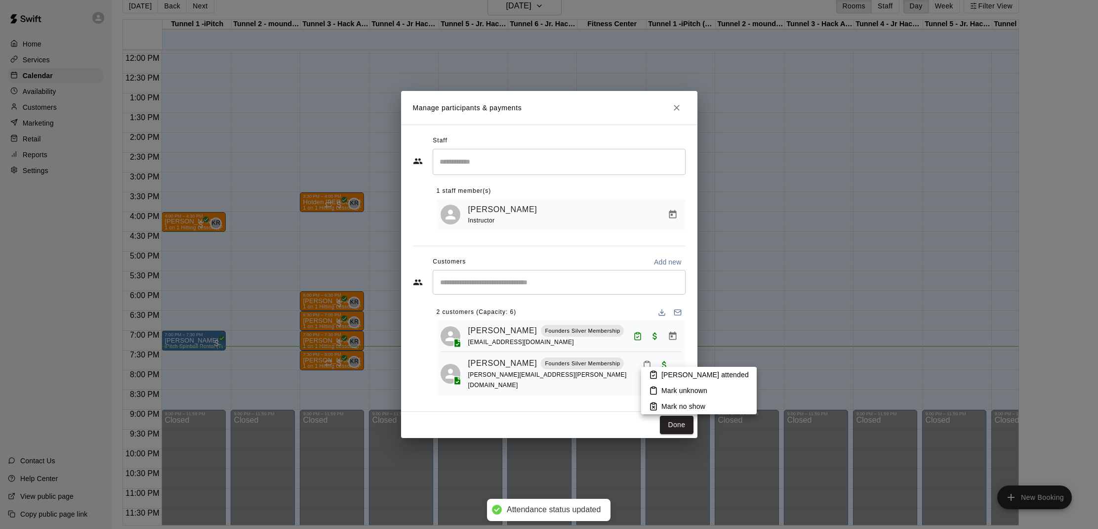
click at [681, 372] on p "[PERSON_NAME] attended" at bounding box center [705, 375] width 87 height 10
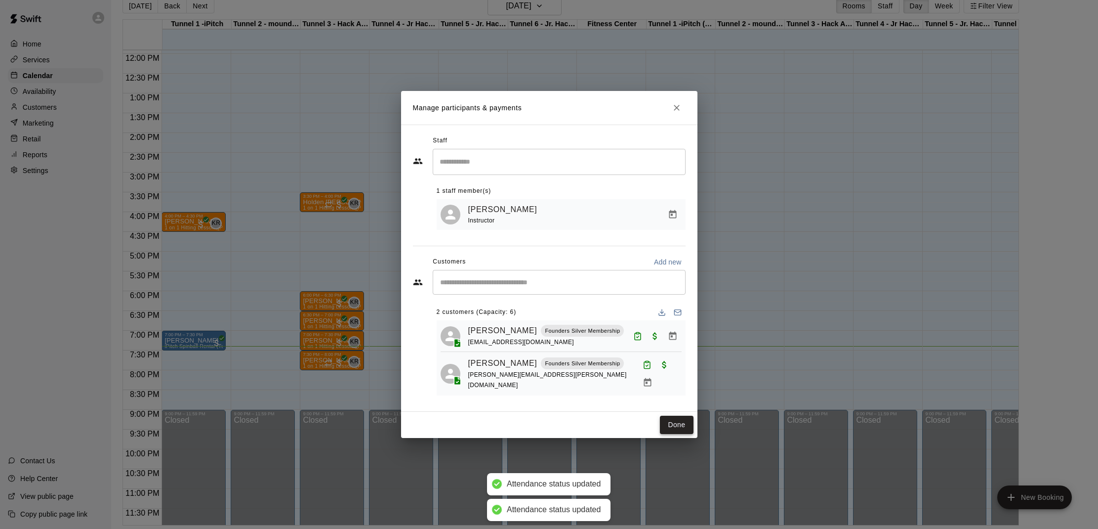
click at [674, 418] on button "Done" at bounding box center [676, 425] width 33 height 18
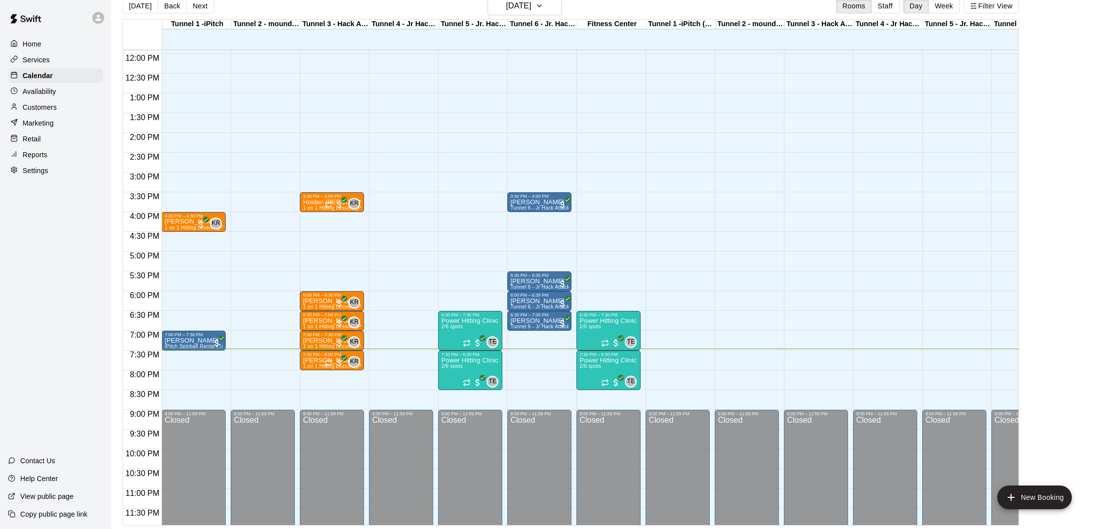
click at [28, 381] on div "Home Services Calendar Availability Customers Marketing Retail Reports Settings…" at bounding box center [55, 264] width 111 height 529
click at [32, 381] on div "Home Services Calendar Availability Customers Marketing Retail Reports Settings…" at bounding box center [55, 264] width 111 height 529
click at [20, 381] on div "Home Services Calendar Availability Customers Marketing Retail Reports Settings…" at bounding box center [55, 264] width 111 height 529
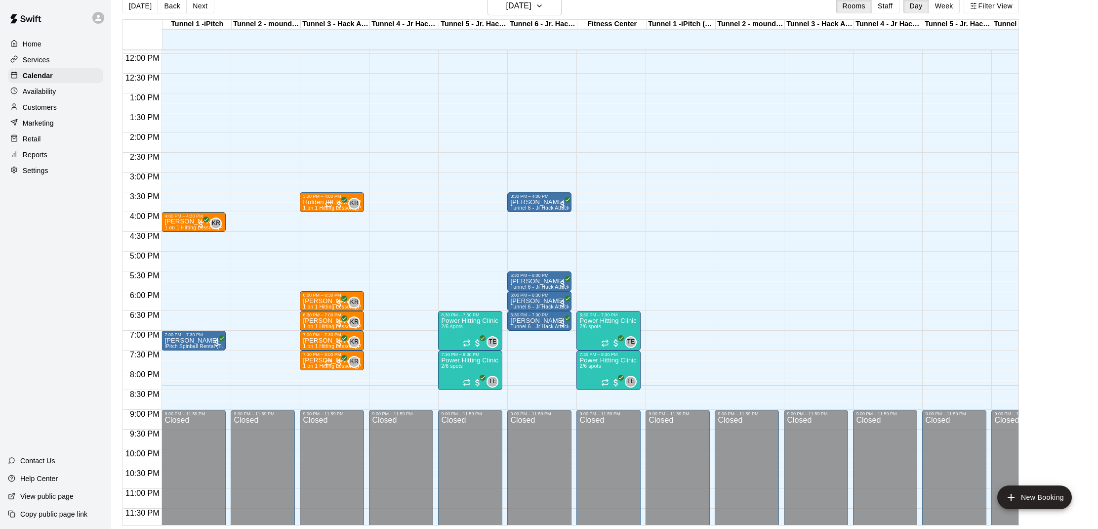
click at [20, 381] on div "Home Services Calendar Availability Customers Marketing Retail Reports Settings…" at bounding box center [55, 264] width 111 height 529
